Goal: Task Accomplishment & Management: Complete application form

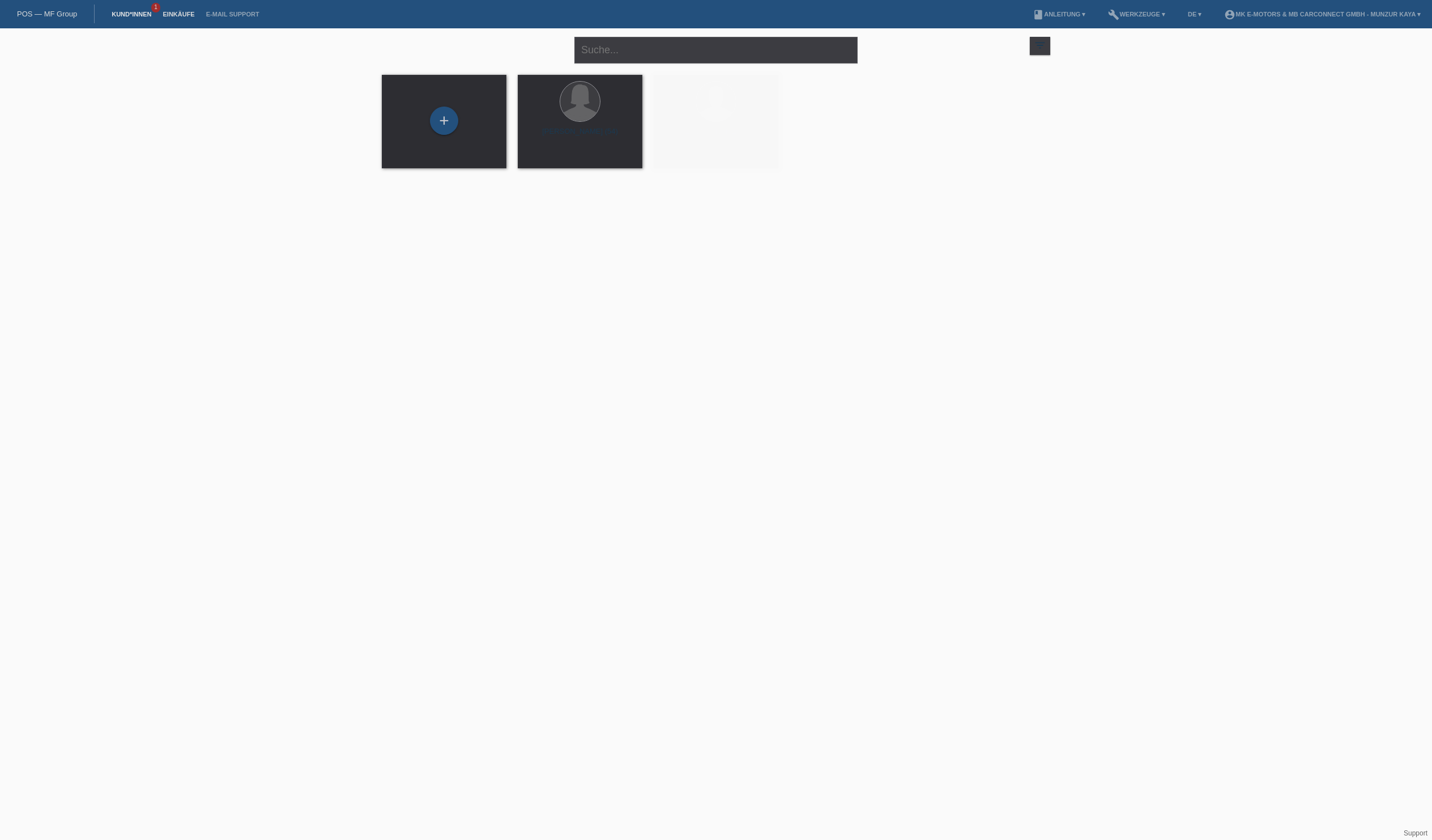
click at [200, 18] on link "Einkäufe" at bounding box center [178, 14] width 43 height 7
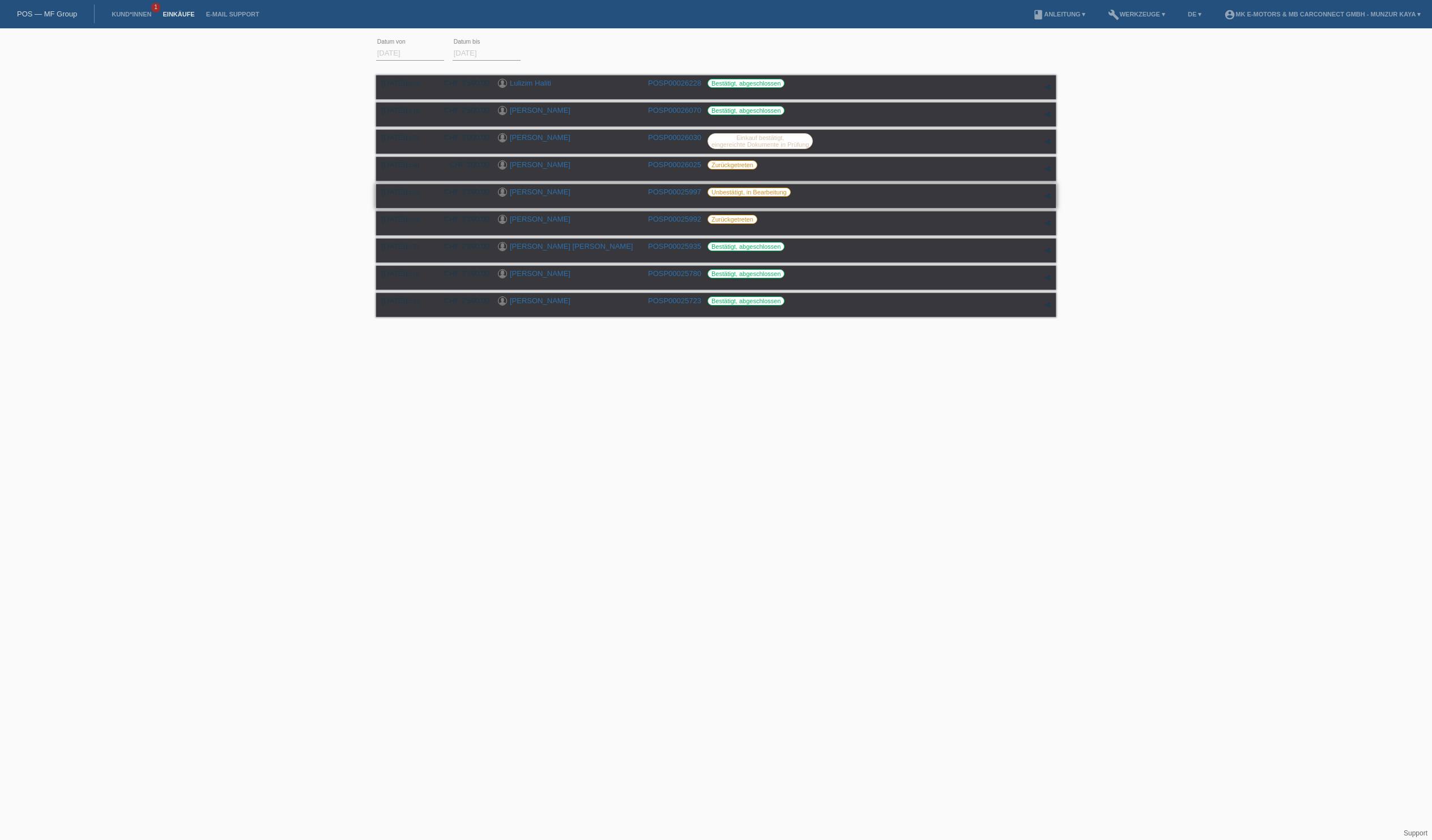
click at [557, 196] on link "[PERSON_NAME]" at bounding box center [540, 192] width 61 height 9
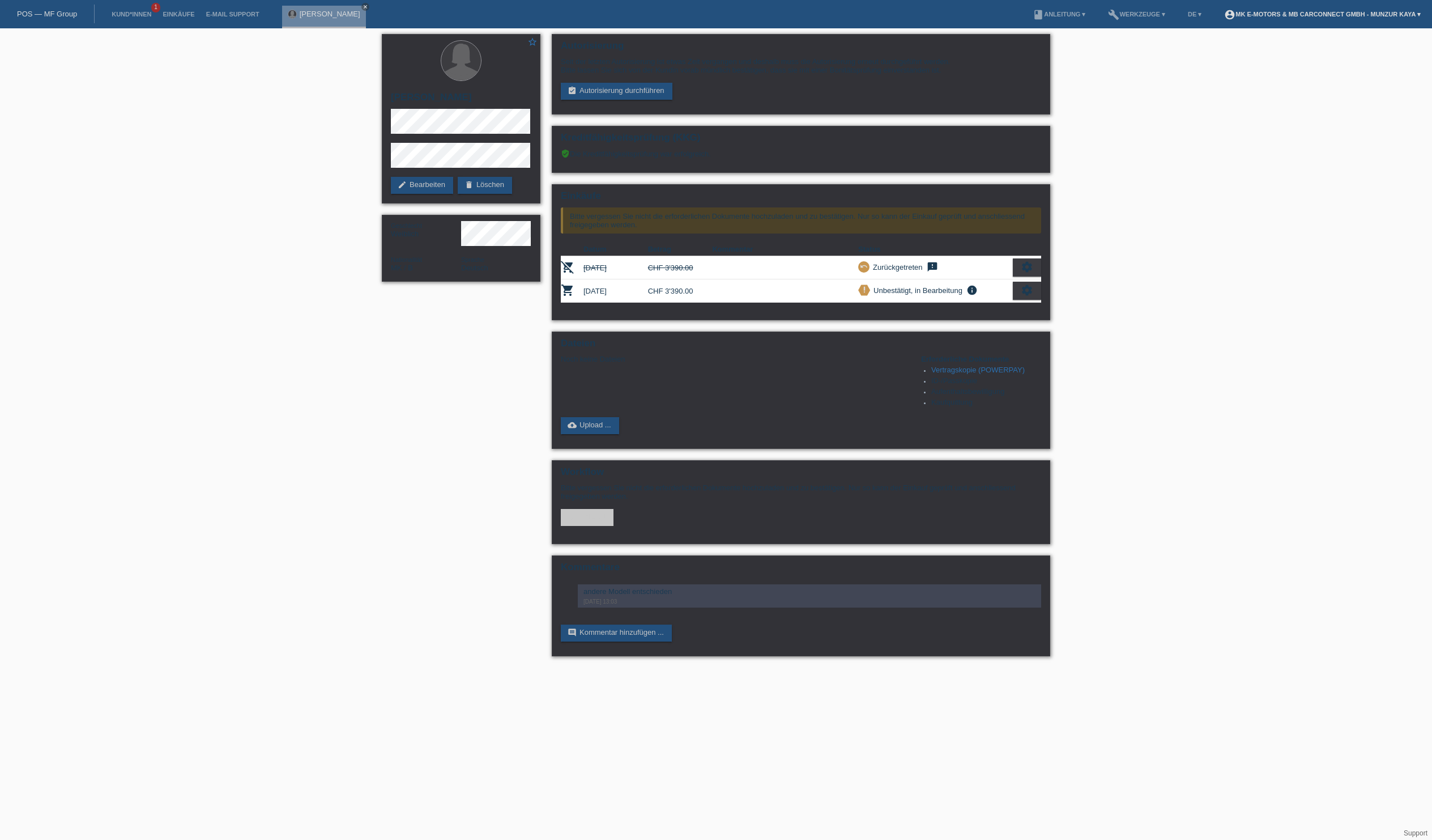
click at [1219, 17] on link "account_circle MK E-MOTORS & MB CarConnect GmbH - Munzur Kaya ▾" at bounding box center [1322, 14] width 208 height 7
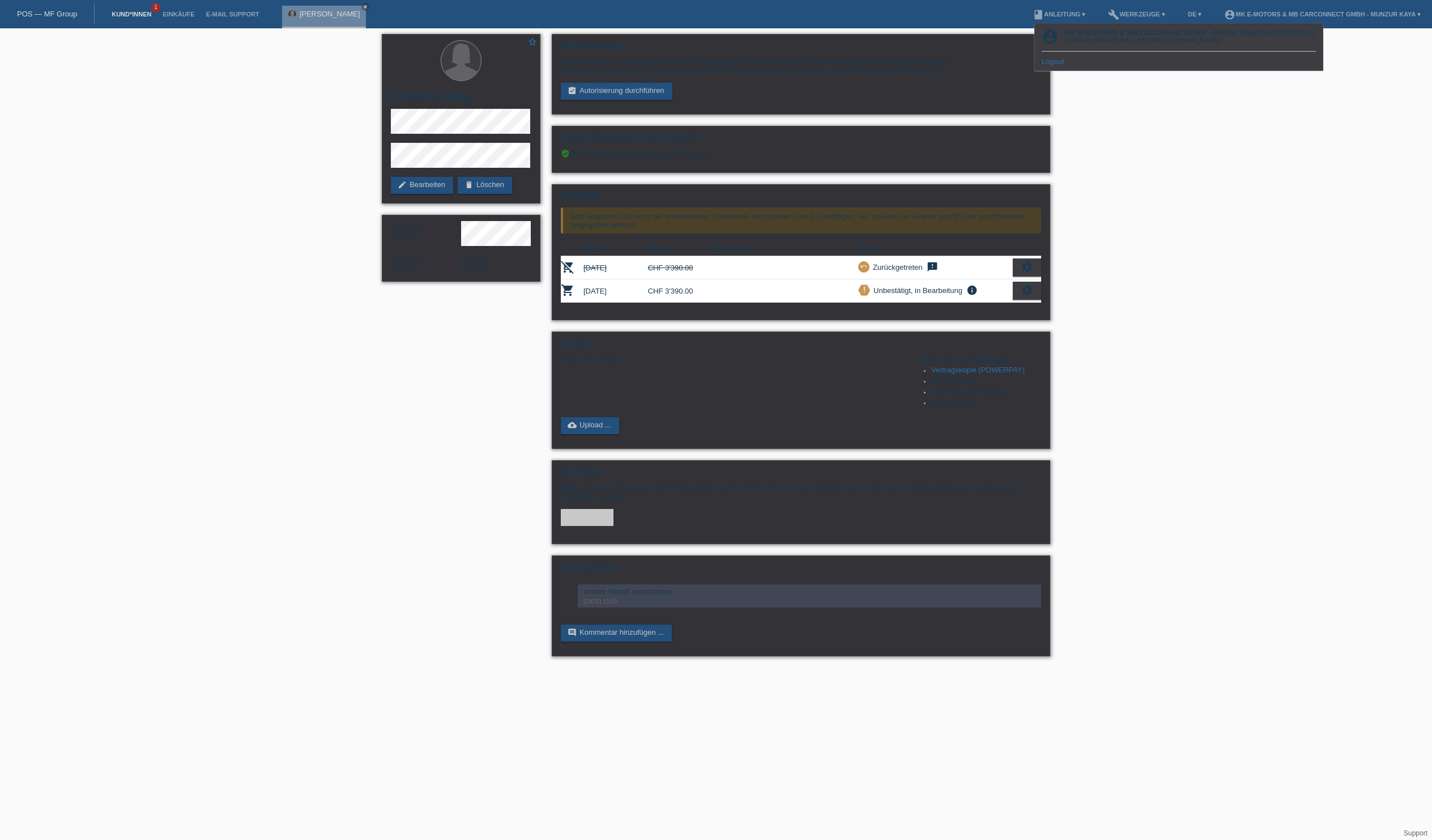
click at [157, 18] on link "Kund*innen" at bounding box center [131, 14] width 51 height 7
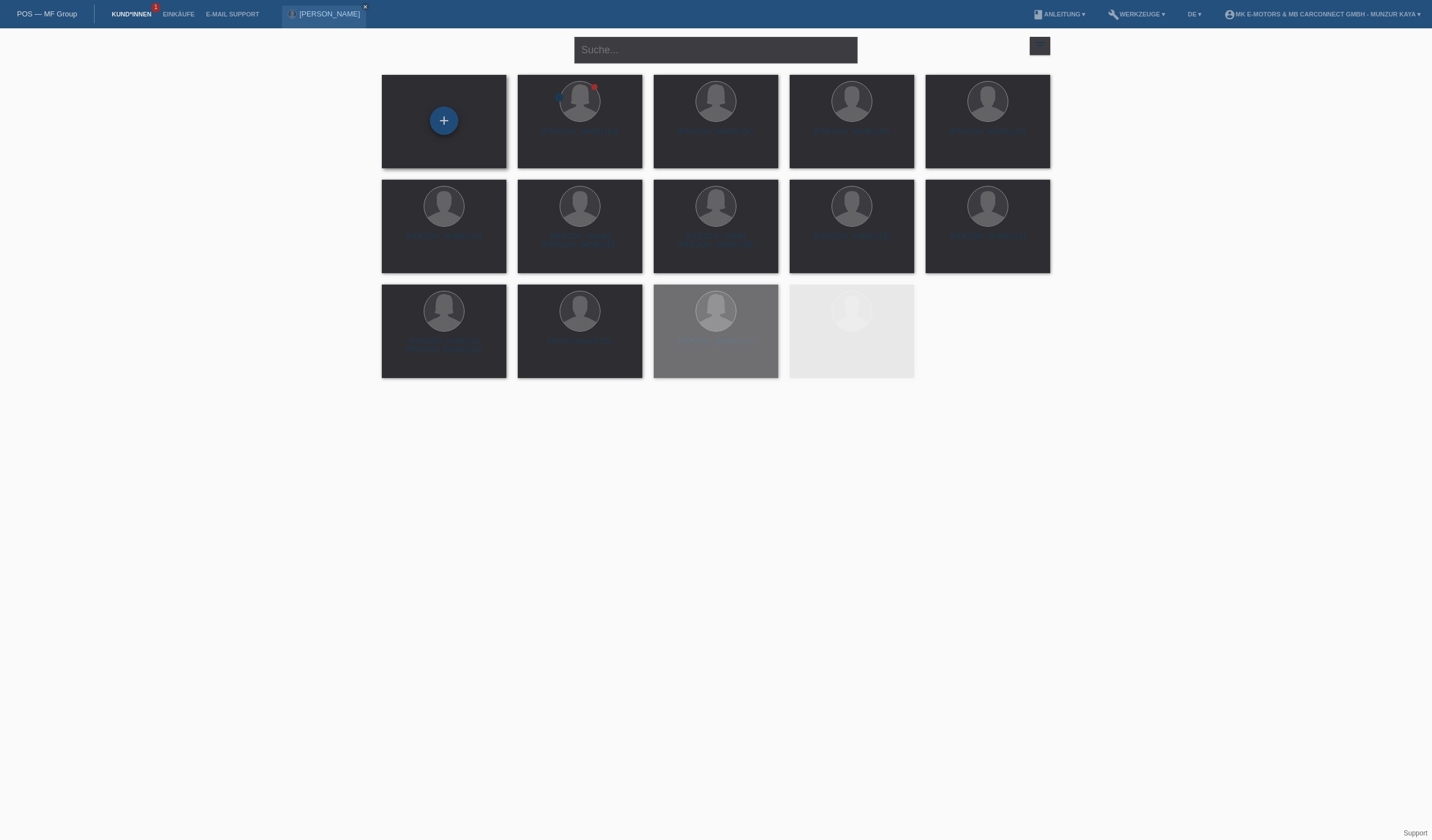
click at [432, 120] on div "+" at bounding box center [444, 121] width 28 height 20
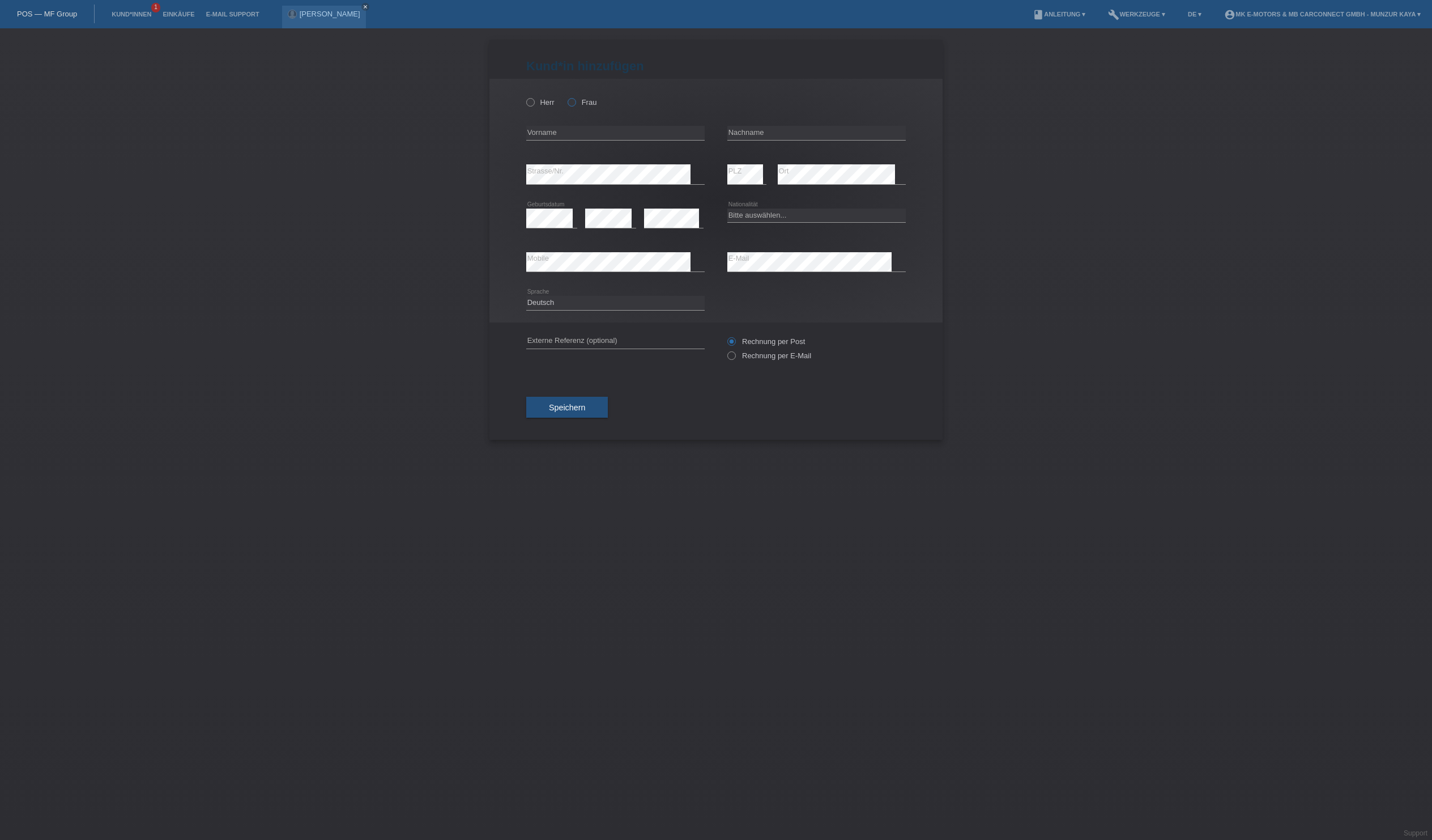
click at [566, 96] on icon at bounding box center [566, 96] width 0 height 0
click at [575, 105] on input "Frau" at bounding box center [572, 102] width 7 height 7
radio input "true"
type input "[PERSON_NAME]"
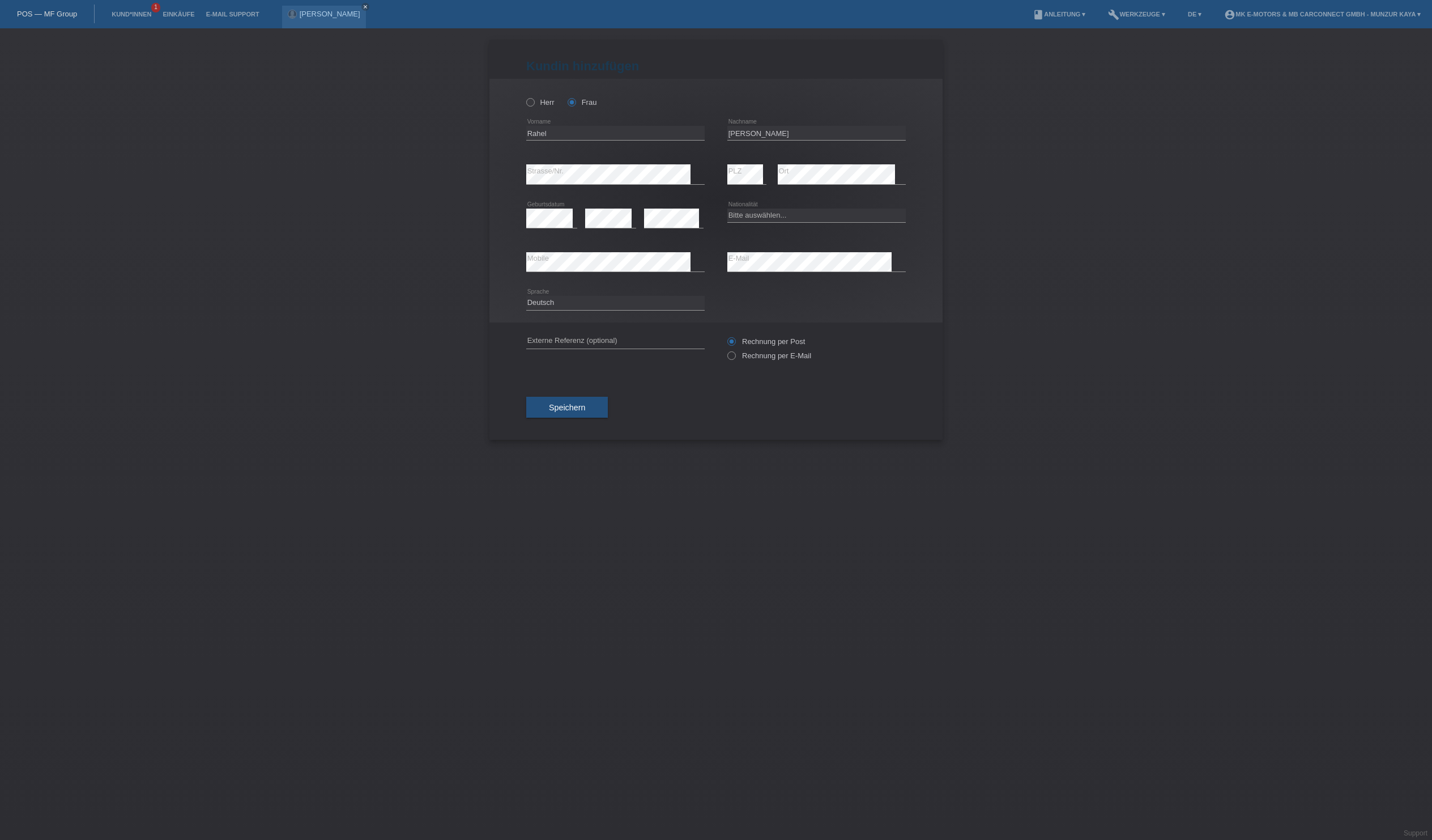
click at [627, 185] on icon at bounding box center [615, 185] width 178 height 1
click at [620, 196] on div "error Strasse/Nr." at bounding box center [615, 174] width 178 height 44
select select "CH"
click at [585, 412] on span "Speichern" at bounding box center [567, 408] width 37 height 9
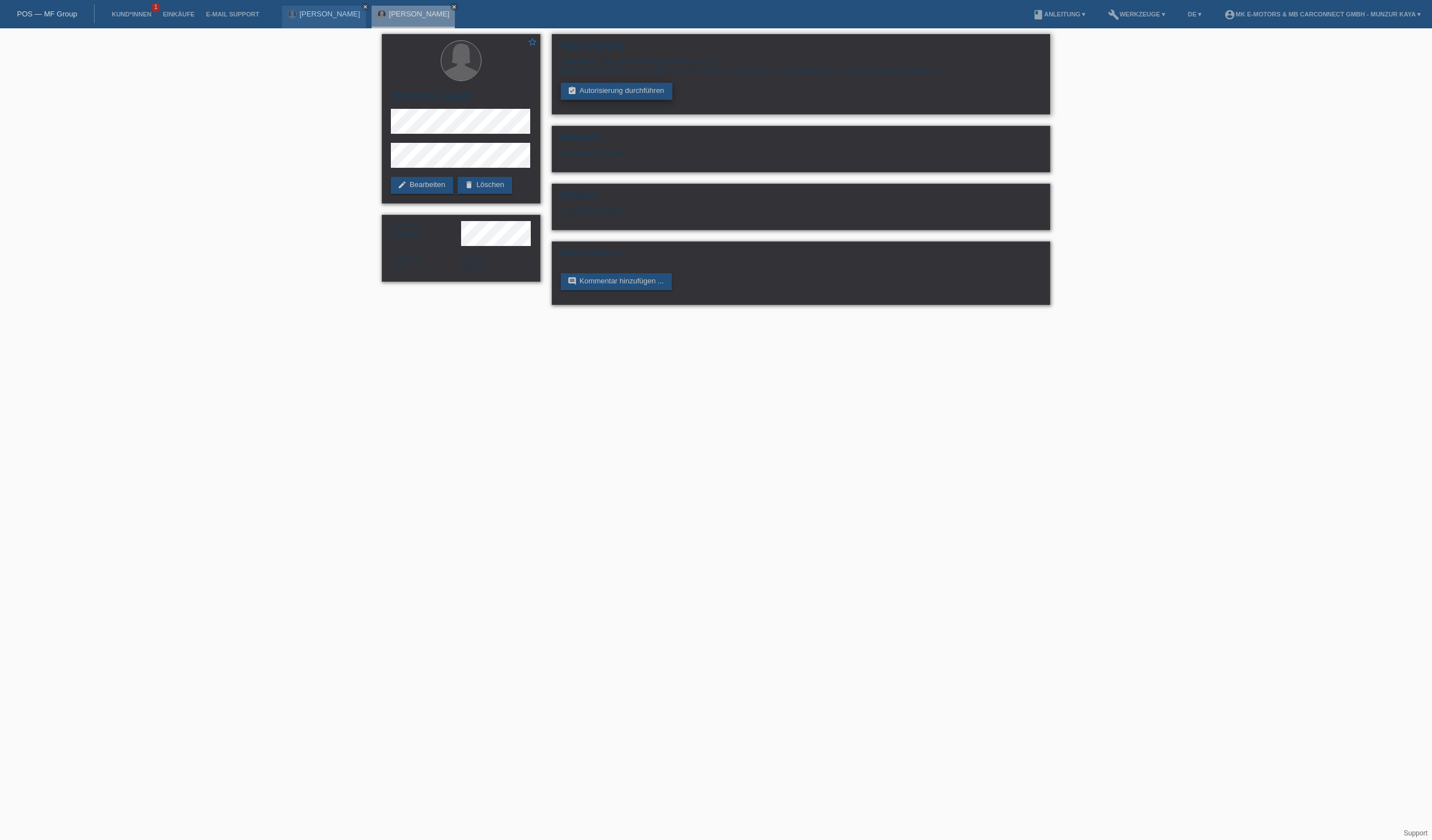
click at [614, 100] on link "assignment_turned_in Autorisierung durchführen" at bounding box center [616, 91] width 111 height 17
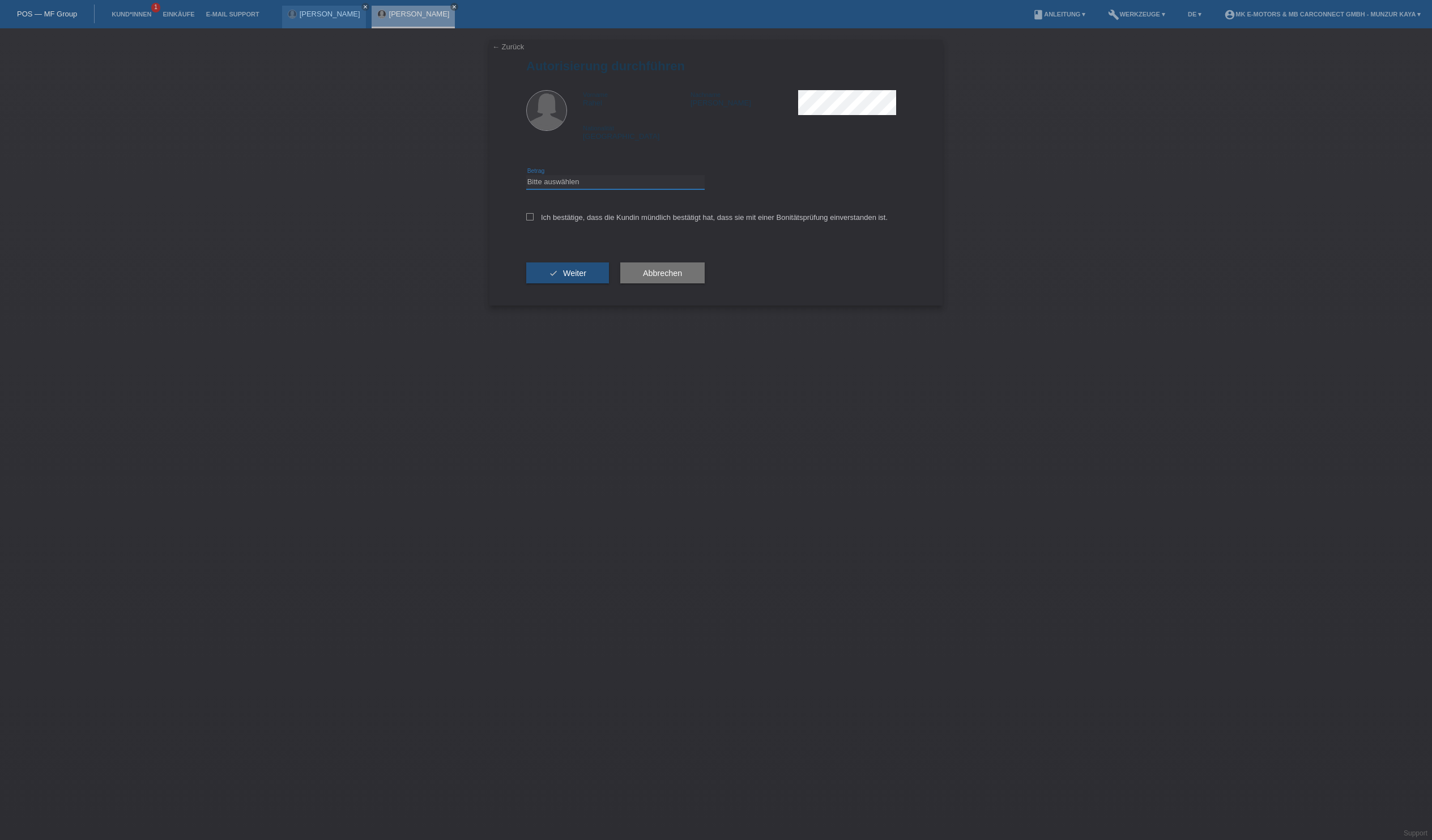
select select "3"
click at [534, 220] on icon at bounding box center [530, 217] width 7 height 7
click at [534, 220] on input "Ich bestätige, dass die Kundin mündlich bestätigt hat, dass sie mit einer Bonit…" at bounding box center [530, 217] width 7 height 7
checkbox input "true"
click at [558, 277] on icon "check" at bounding box center [554, 273] width 9 height 9
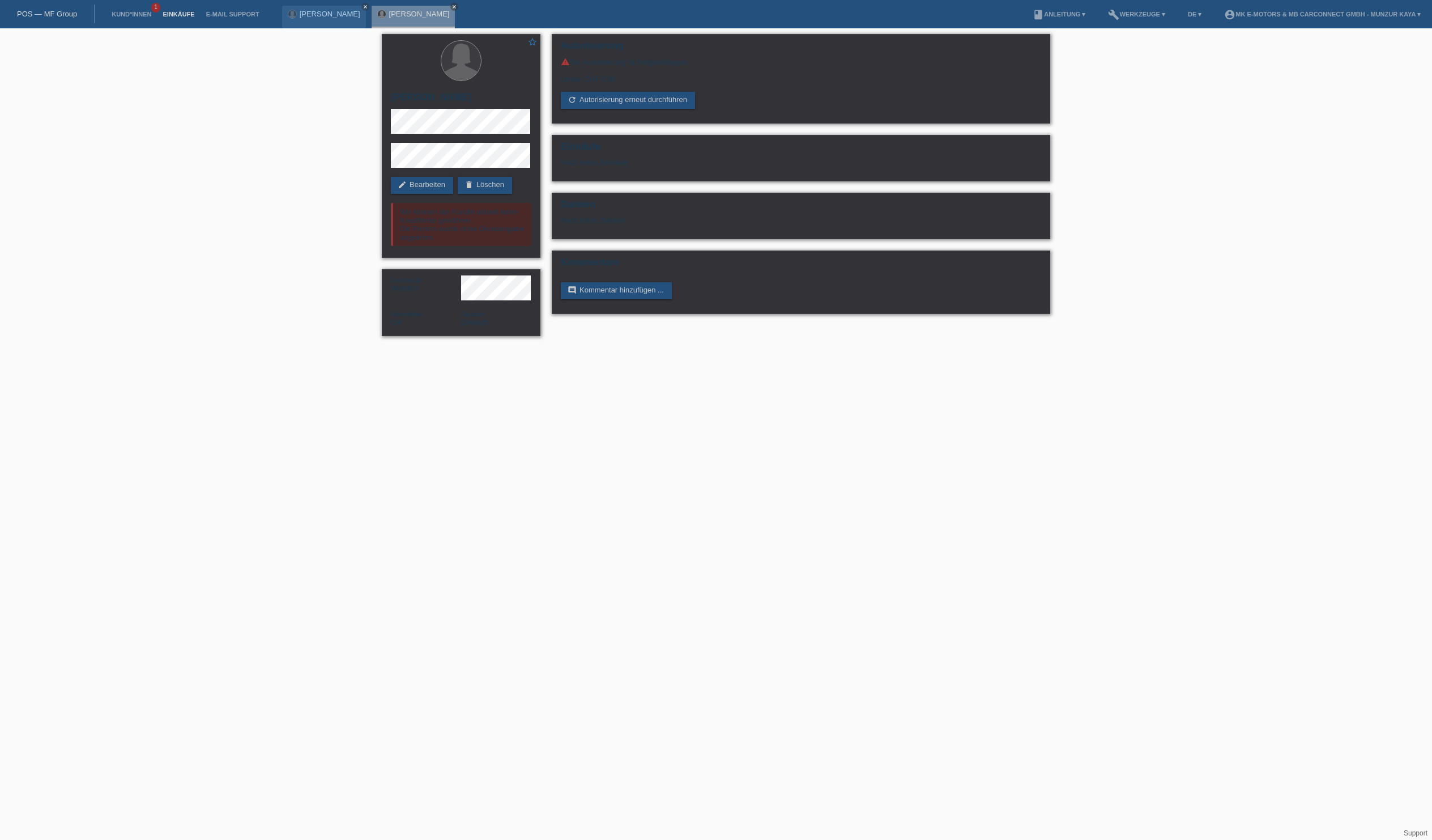
click at [200, 13] on link "Einkäufe" at bounding box center [178, 14] width 43 height 7
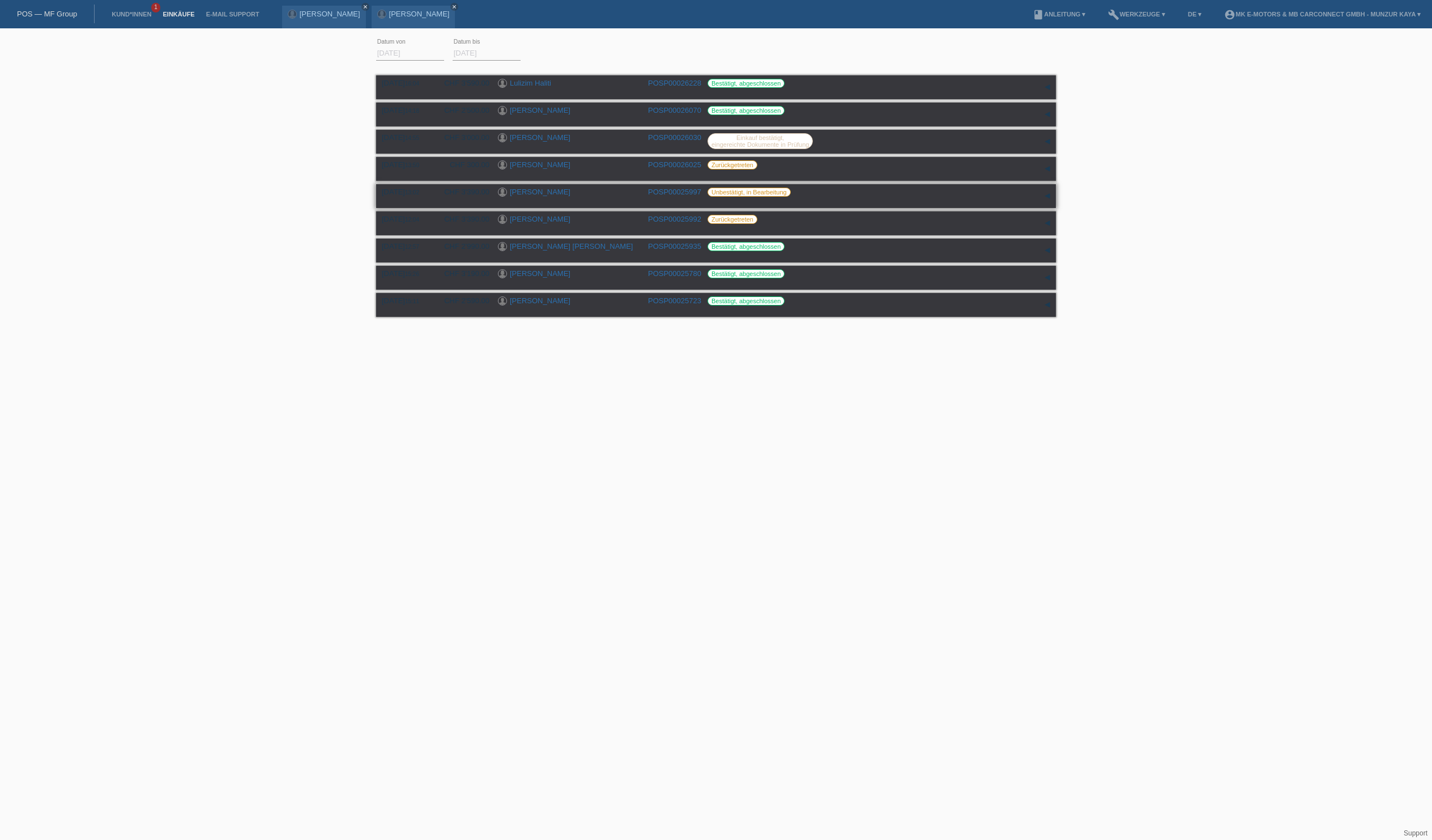
click at [585, 204] on div "11.08.2025 13:02 CHF 3'390.00 zhaklina Delovska POSP00025997 Unbestätigt, in Be…" at bounding box center [716, 195] width 669 height 17
click at [544, 196] on link "[PERSON_NAME]" at bounding box center [540, 192] width 61 height 9
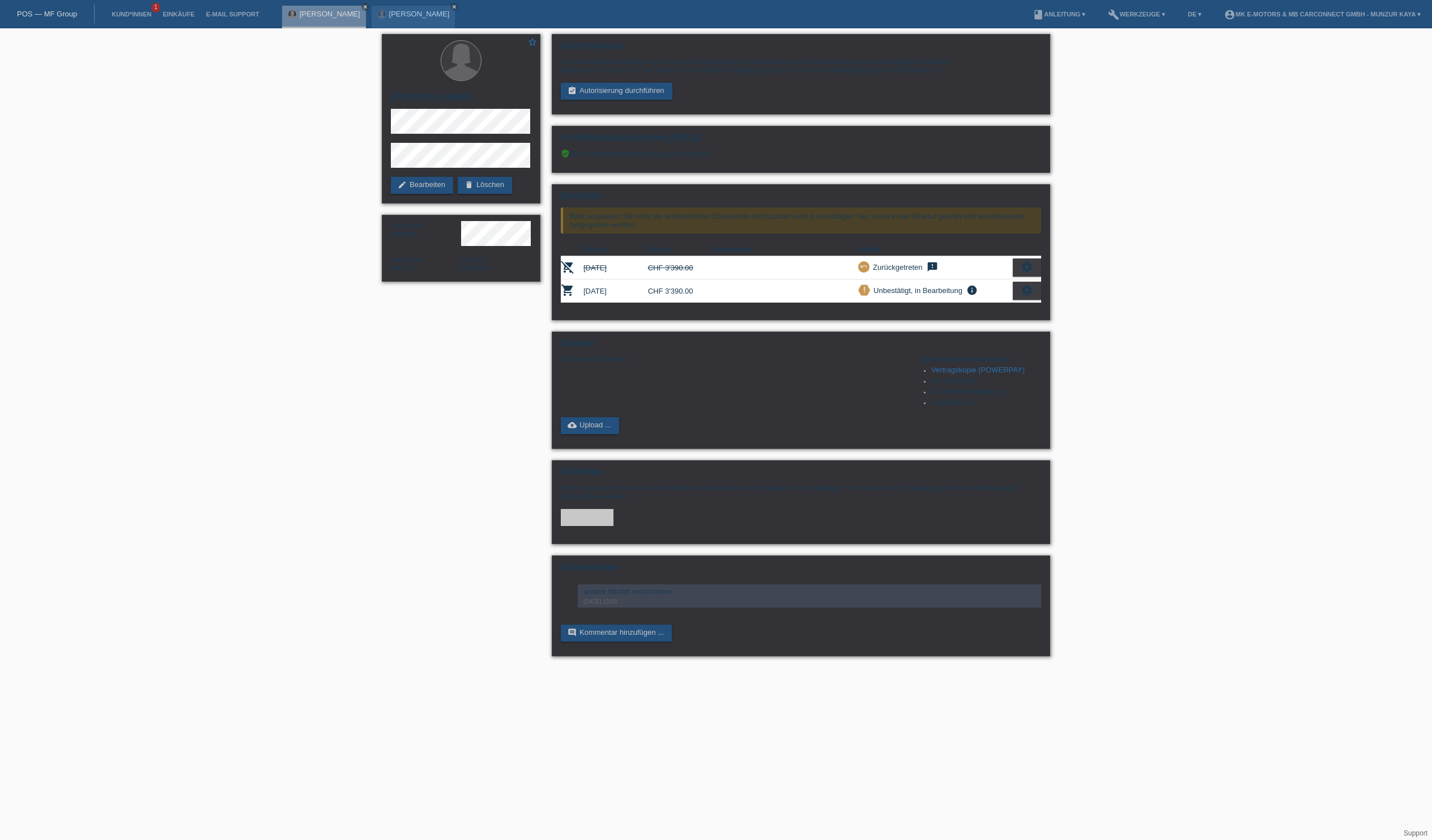
click at [77, 15] on link "POS — MF Group" at bounding box center [46, 14] width 60 height 9
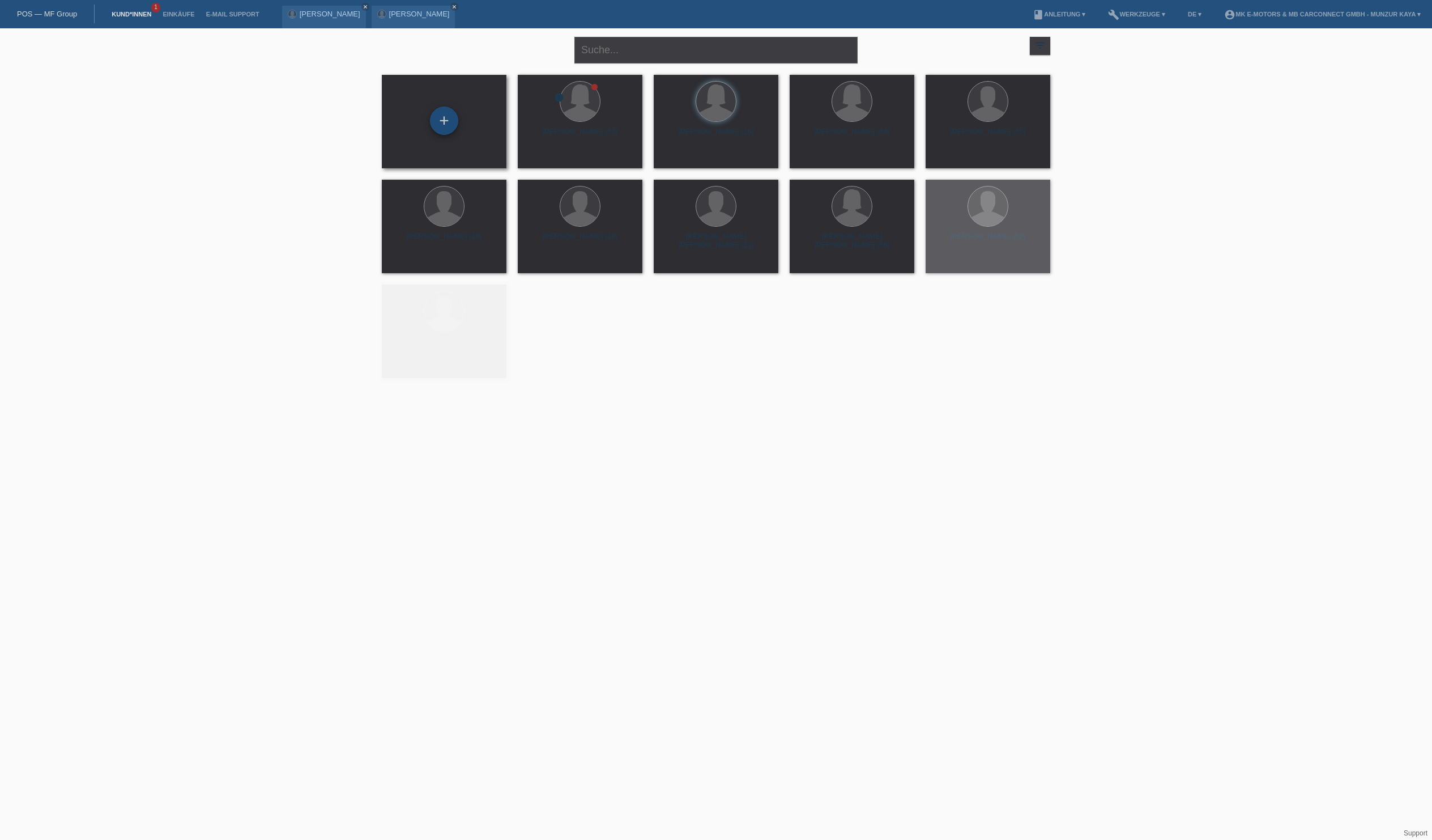
click at [443, 125] on div "+" at bounding box center [444, 120] width 29 height 29
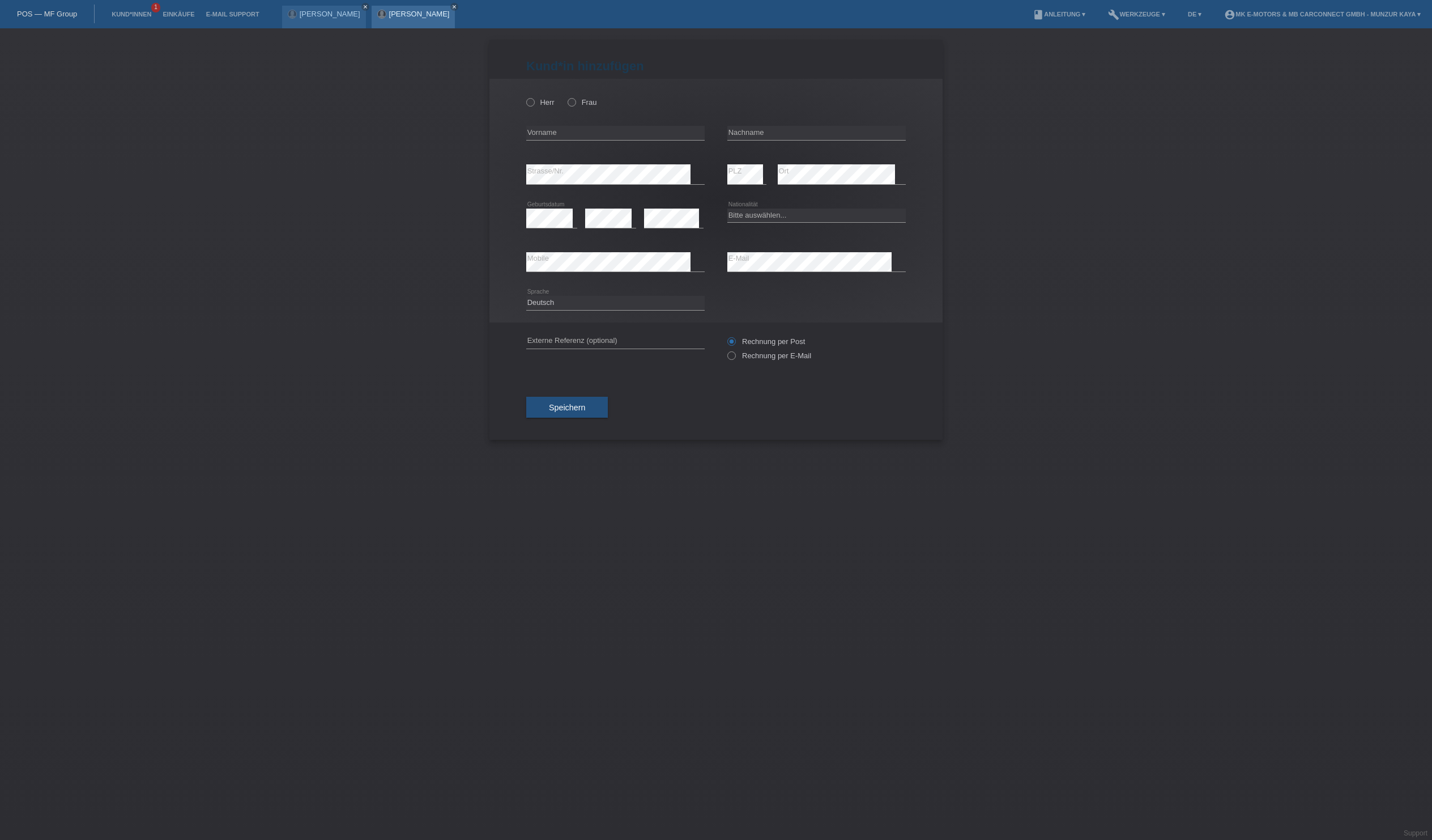
click at [450, 12] on link "[PERSON_NAME]" at bounding box center [420, 14] width 61 height 9
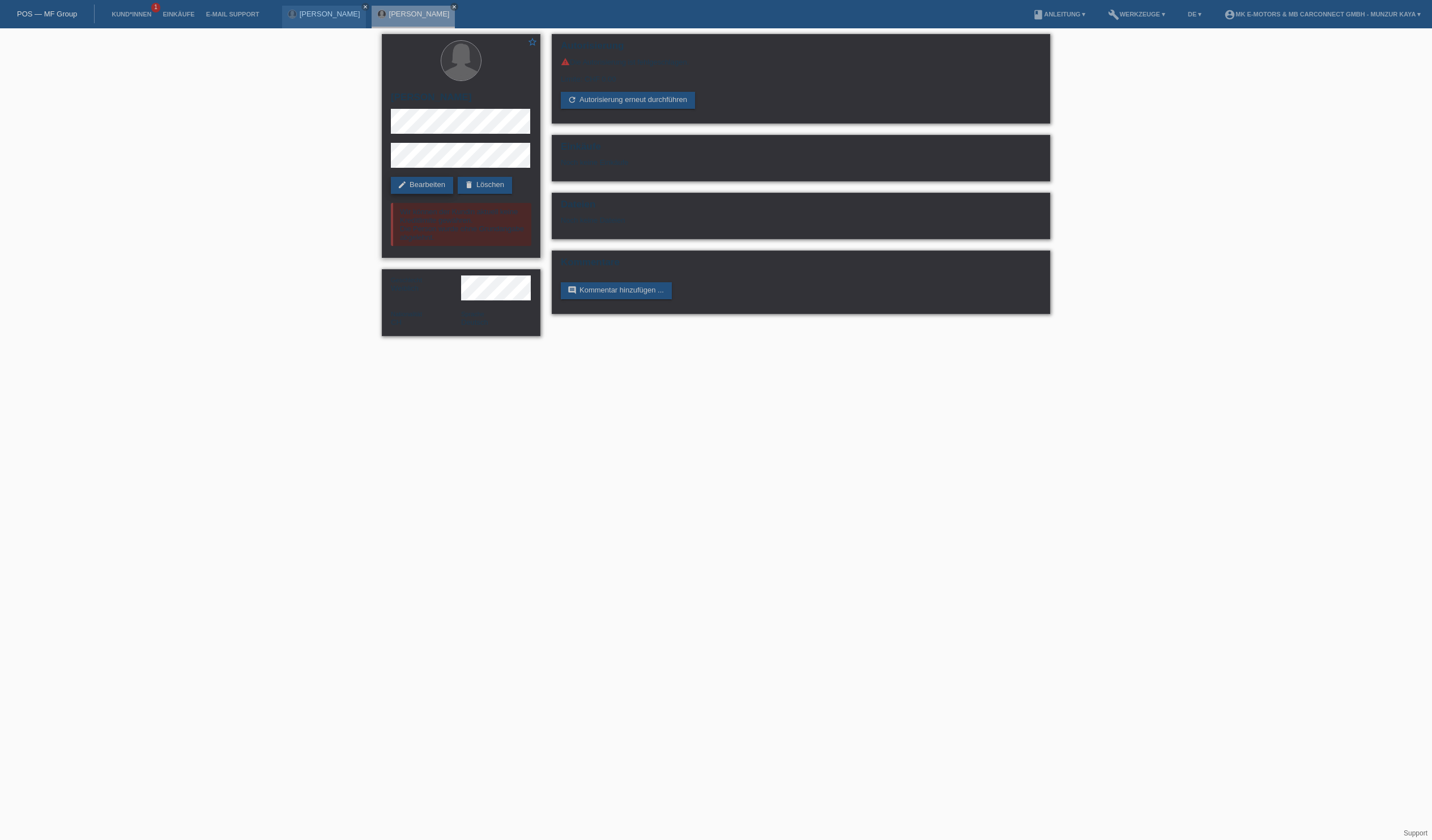
click at [440, 184] on link "edit Bearbeiten" at bounding box center [422, 185] width 62 height 17
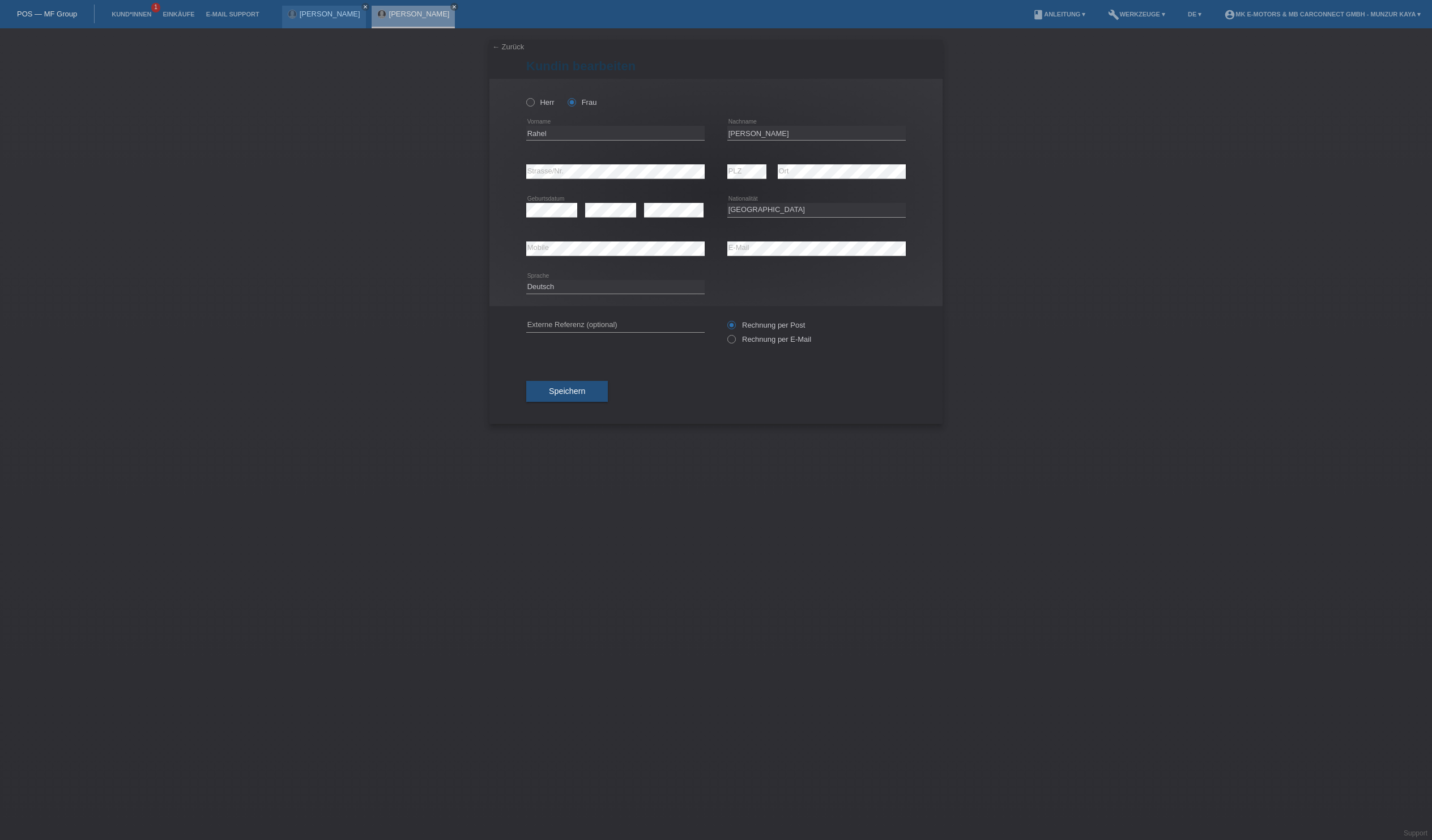
select select "CH"
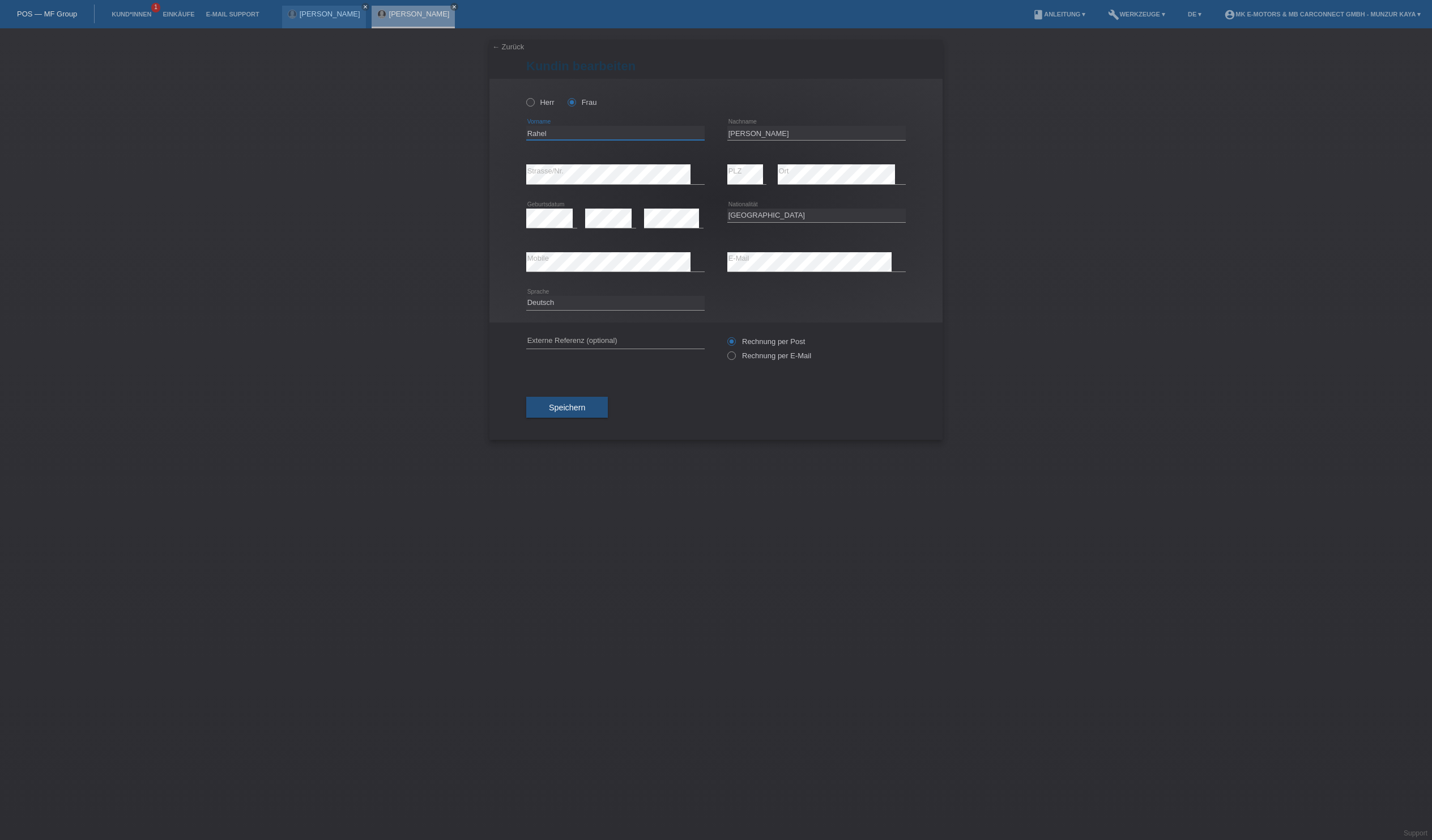
click at [594, 140] on input "Rahel" at bounding box center [615, 133] width 178 height 14
type input "R"
type input "[PERSON_NAME]"
click at [804, 140] on input "[PERSON_NAME]" at bounding box center [817, 133] width 178 height 14
click at [572, 412] on span "Speichern" at bounding box center [567, 408] width 37 height 9
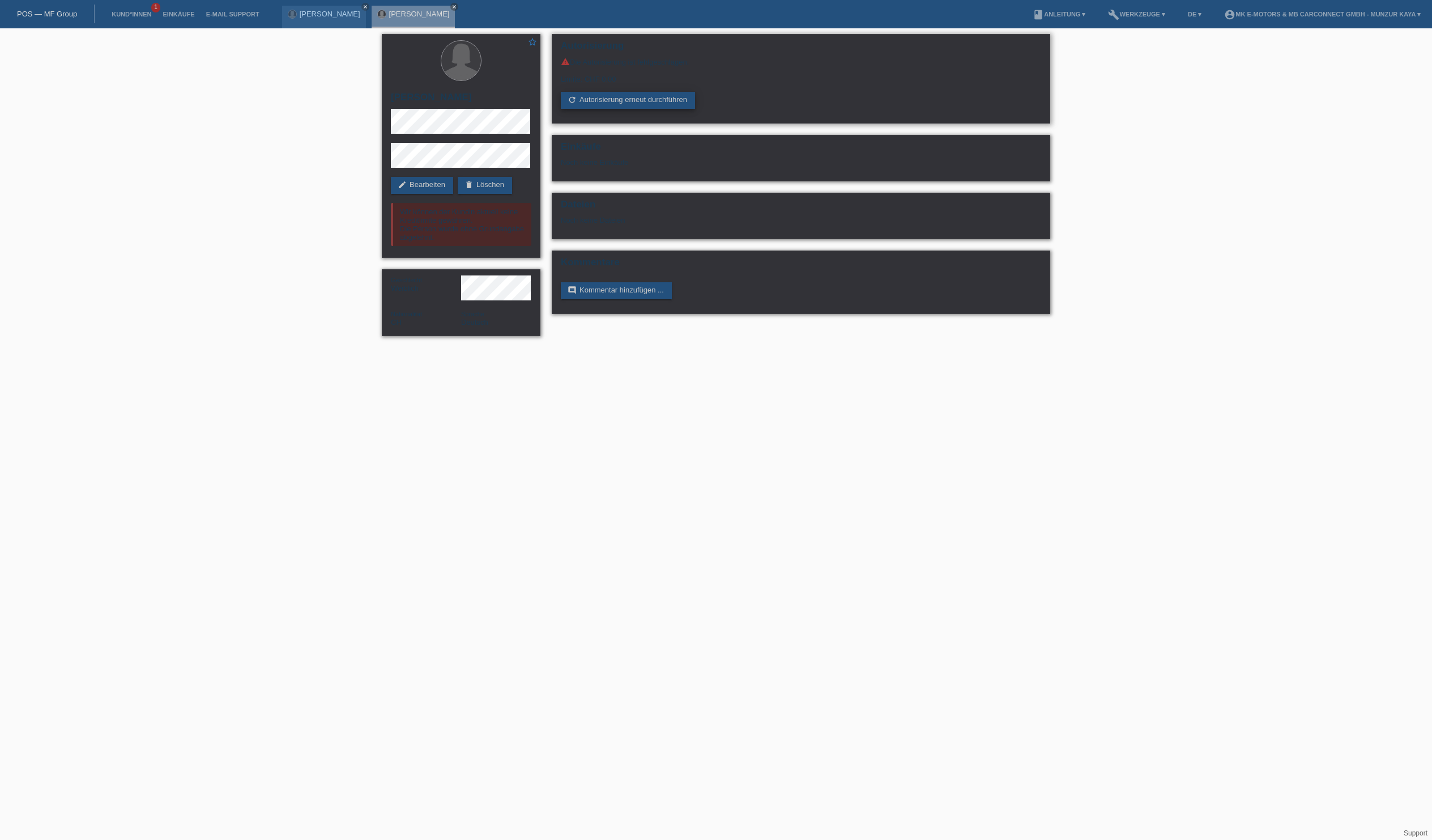
click at [610, 109] on link "refresh Autorisierung erneut durchführen" at bounding box center [628, 100] width 135 height 17
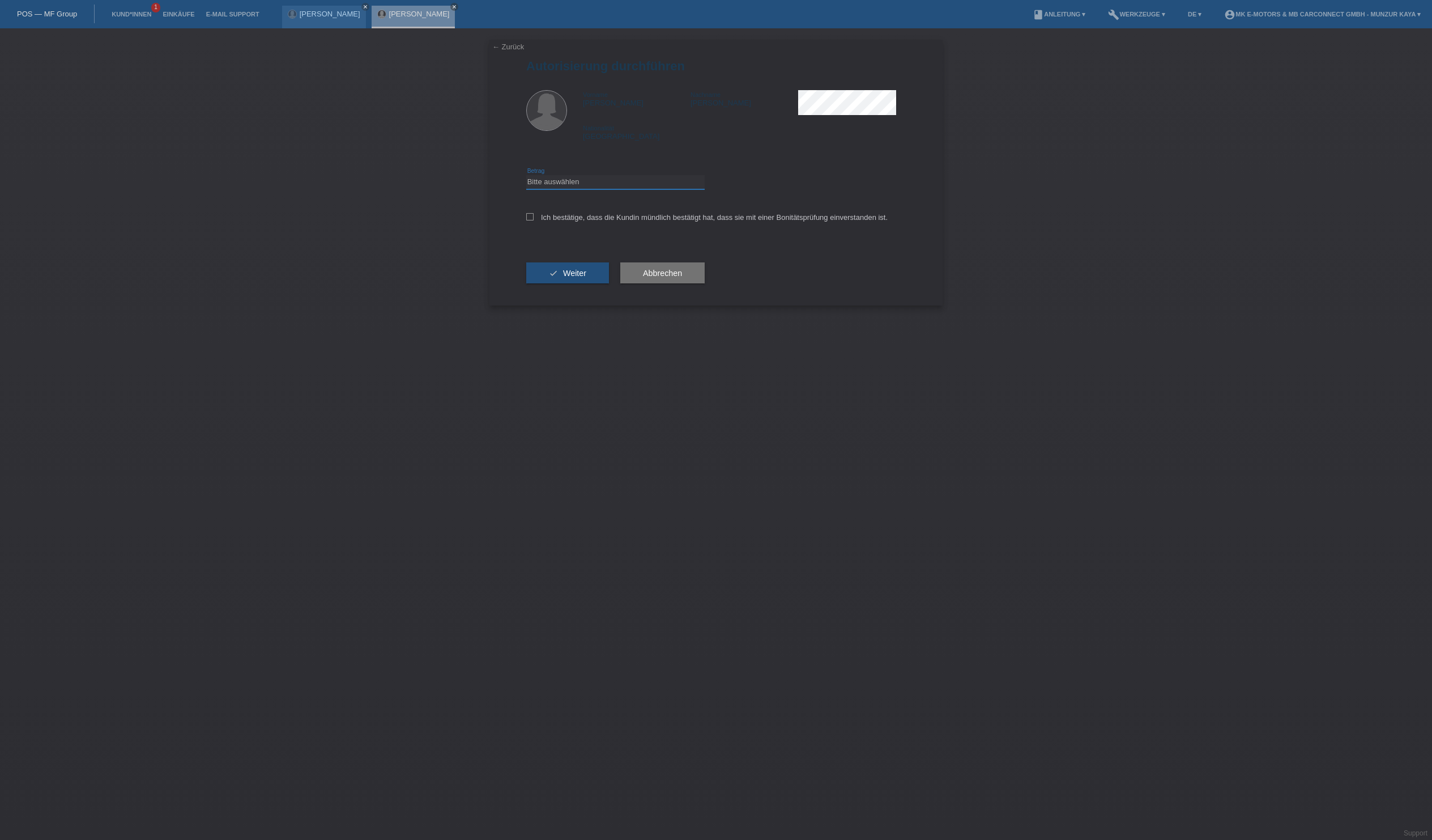
select select "3"
click at [534, 220] on icon at bounding box center [530, 217] width 7 height 7
click at [534, 220] on input "Ich bestätige, dass die Kundin mündlich bestätigt hat, dass sie mit einer Bonit…" at bounding box center [530, 217] width 7 height 7
checkbox input "true"
click at [585, 284] on button "check Weiter" at bounding box center [567, 273] width 83 height 21
